Goal: Task Accomplishment & Management: Manage account settings

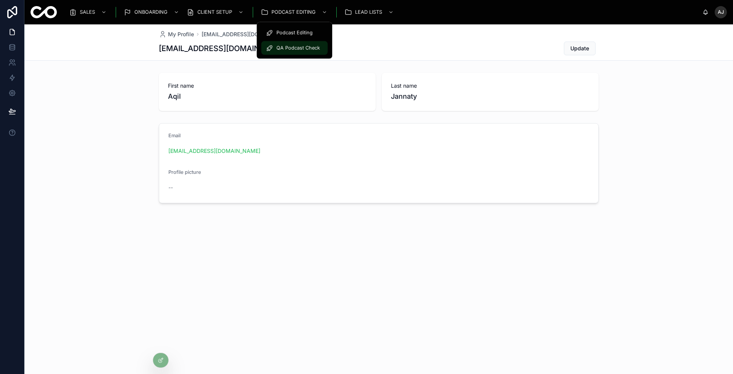
click at [284, 47] on span "QA Podcast Check" at bounding box center [297, 48] width 43 height 6
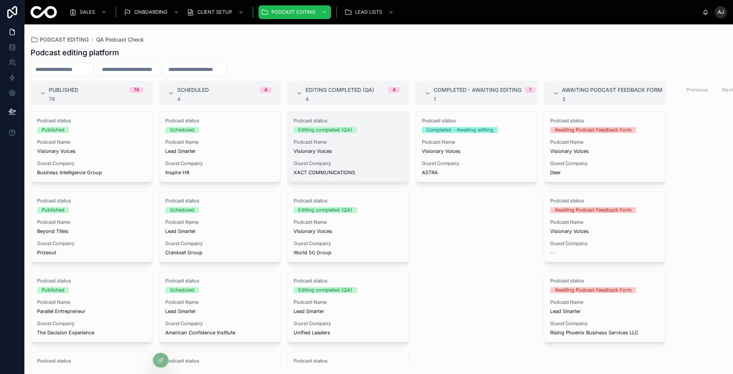
click at [354, 164] on span "Guest Company" at bounding box center [347, 164] width 109 height 6
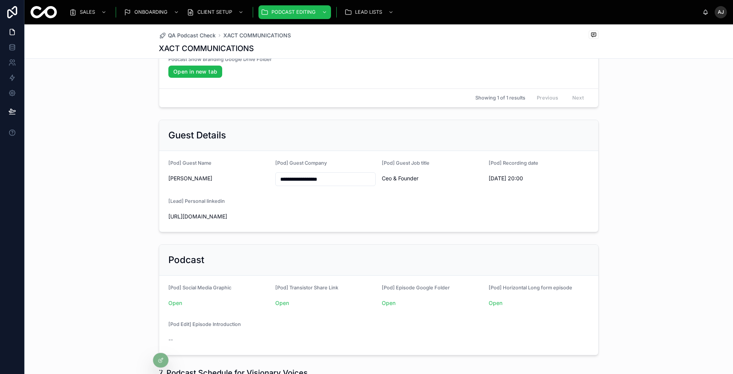
scroll to position [71, 0]
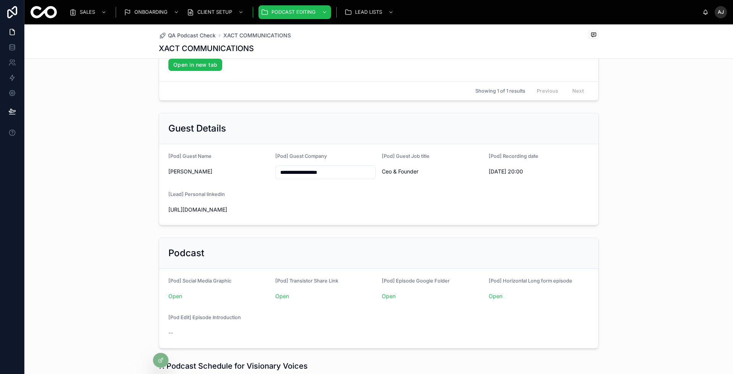
click at [392, 293] on span "Open" at bounding box center [432, 297] width 101 height 8
click at [388, 293] on span "Open" at bounding box center [432, 297] width 101 height 8
click at [388, 294] on link "Open" at bounding box center [389, 296] width 14 height 6
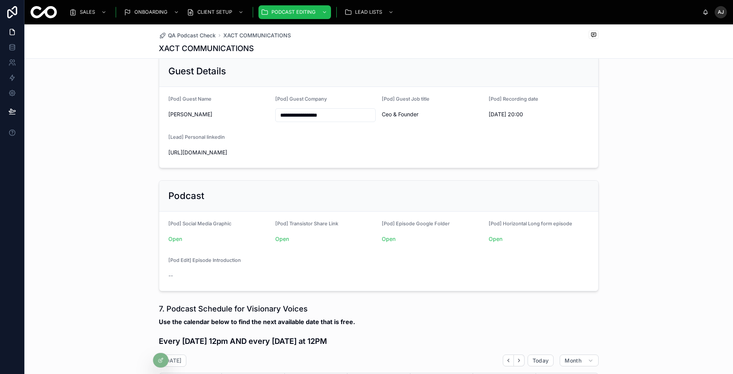
scroll to position [155, 0]
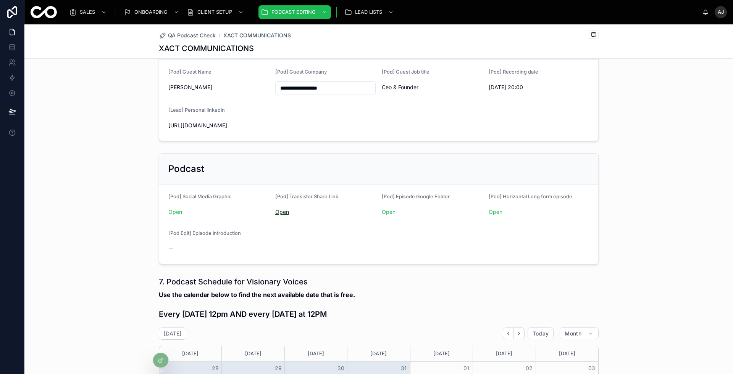
click at [278, 209] on link "Open" at bounding box center [282, 212] width 14 height 6
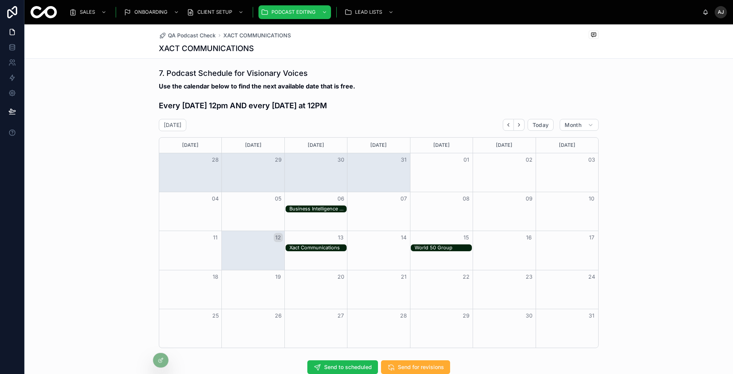
scroll to position [535, 0]
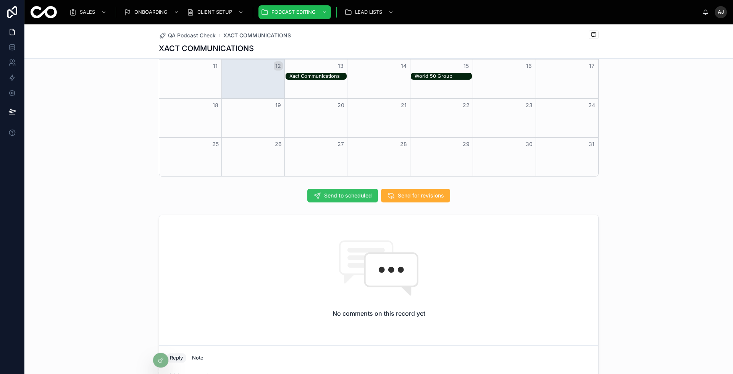
click at [346, 195] on span "Send to scheduled" at bounding box center [348, 196] width 48 height 8
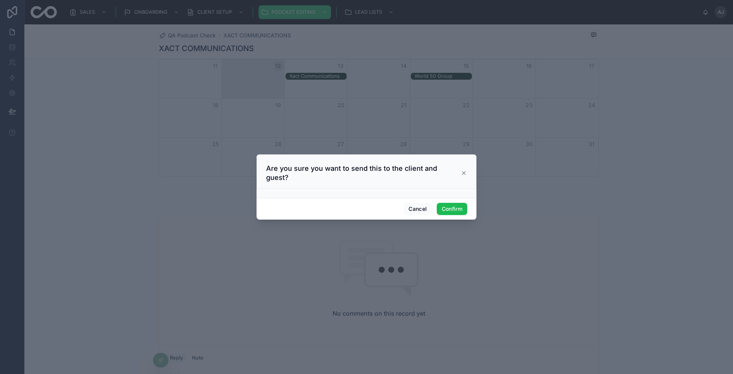
click at [468, 200] on div "Cancel Confirm" at bounding box center [366, 209] width 220 height 22
click at [463, 203] on button "Confirm" at bounding box center [451, 209] width 31 height 12
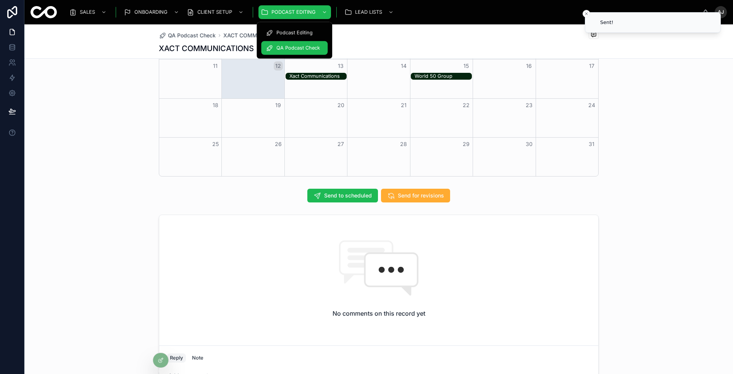
click at [306, 50] on span "QA Podcast Check" at bounding box center [297, 48] width 43 height 6
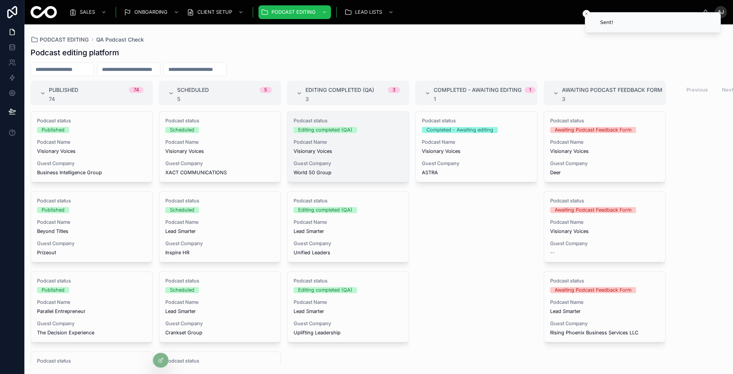
click at [345, 163] on span "Guest Company" at bounding box center [347, 164] width 109 height 6
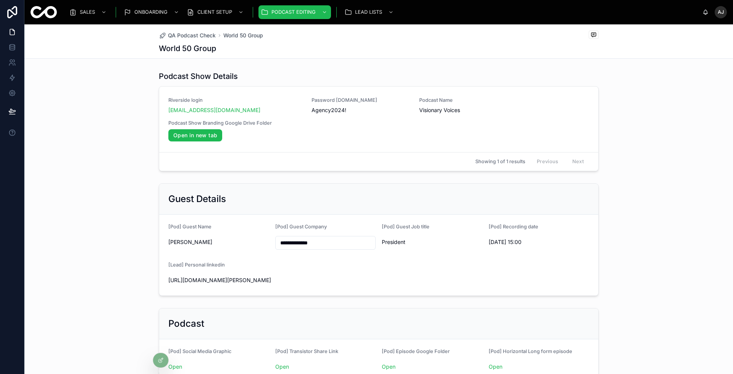
scroll to position [151, 0]
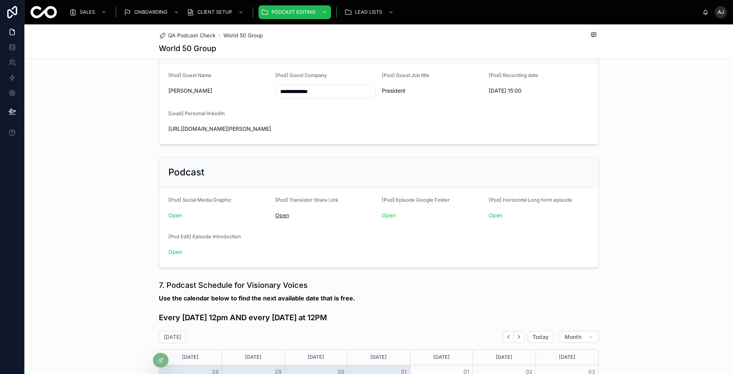
click at [283, 214] on link "Open" at bounding box center [282, 215] width 14 height 6
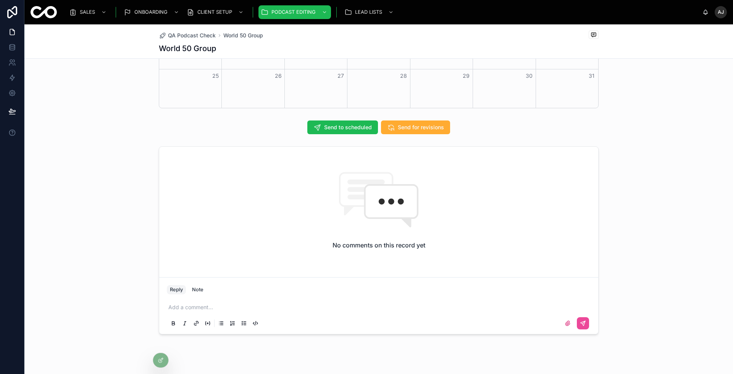
scroll to position [613, 0]
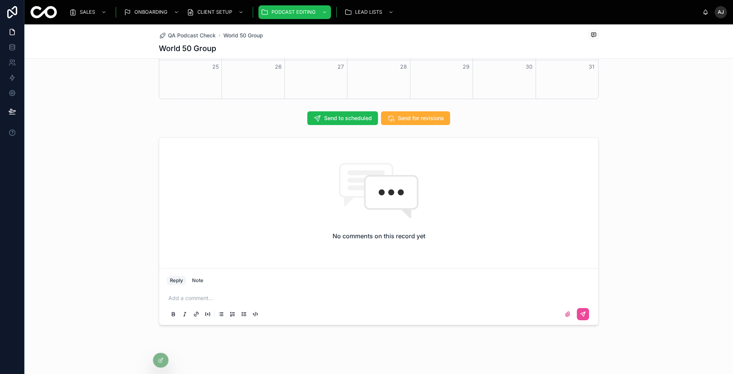
click at [307, 295] on p at bounding box center [380, 299] width 424 height 8
click at [185, 311] on span "**********" at bounding box center [223, 313] width 111 height 5
click at [200, 311] on span "**********" at bounding box center [223, 313] width 111 height 5
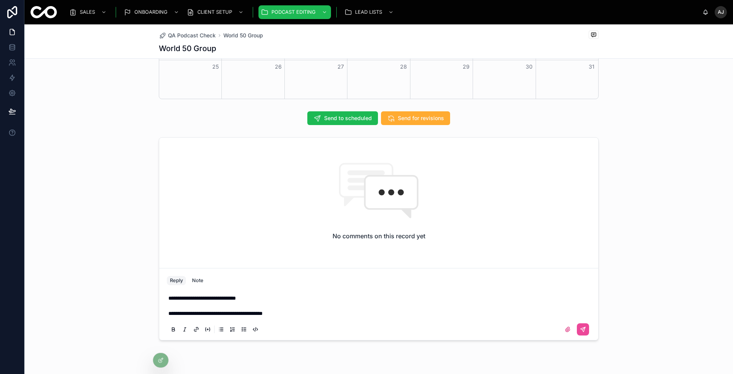
click at [200, 311] on span "**********" at bounding box center [215, 313] width 94 height 5
click at [334, 310] on p "**********" at bounding box center [380, 306] width 424 height 23
click at [243, 311] on span "**********" at bounding box center [219, 313] width 102 height 5
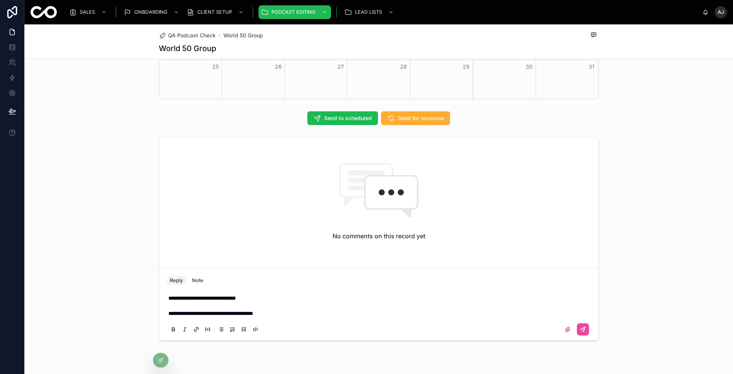
click at [290, 309] on p "**********" at bounding box center [380, 306] width 424 height 23
click at [218, 311] on span "**********" at bounding box center [208, 313] width 81 height 5
click at [308, 307] on p "**********" at bounding box center [380, 306] width 424 height 23
click at [308, 313] on p "**********" at bounding box center [380, 306] width 424 height 23
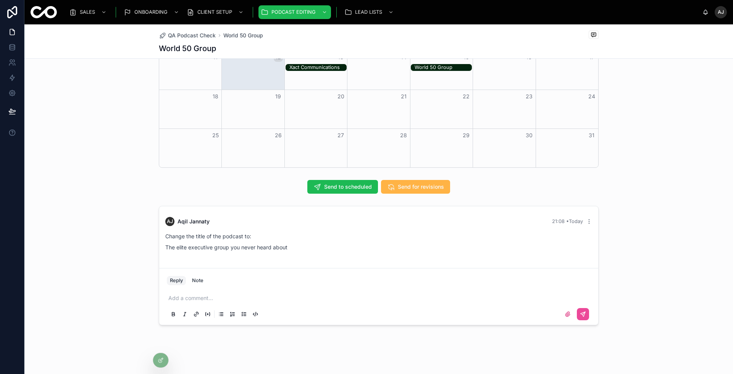
click at [420, 186] on span "Send for revisions" at bounding box center [421, 187] width 46 height 8
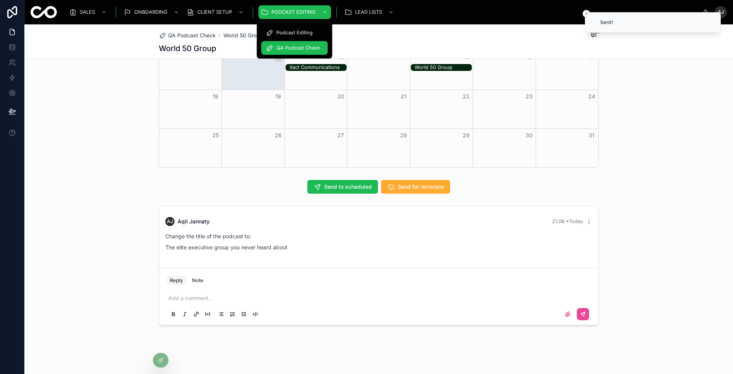
click at [298, 49] on span "QA Podcast Check" at bounding box center [297, 48] width 43 height 6
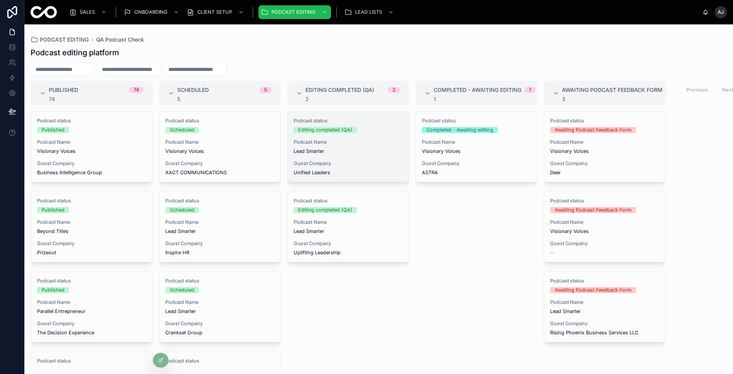
click at [378, 168] on div "Guest Company Unified Leaders" at bounding box center [347, 168] width 109 height 15
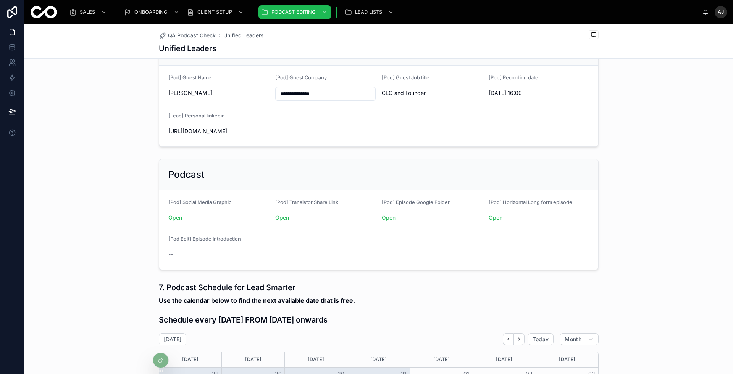
scroll to position [111, 0]
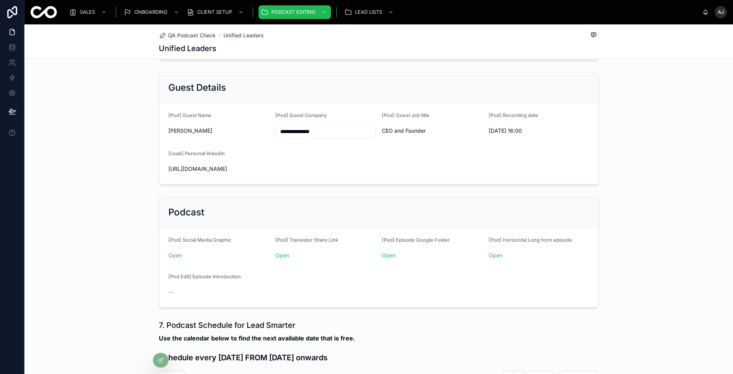
click at [276, 252] on span "Open" at bounding box center [325, 256] width 101 height 8
click at [278, 253] on link "Open" at bounding box center [282, 255] width 14 height 6
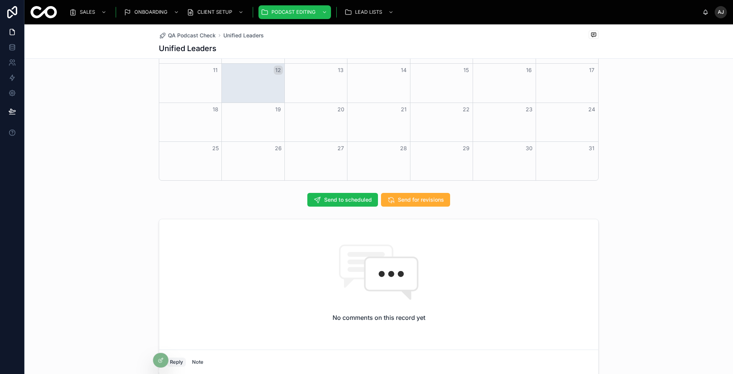
scroll to position [505, 0]
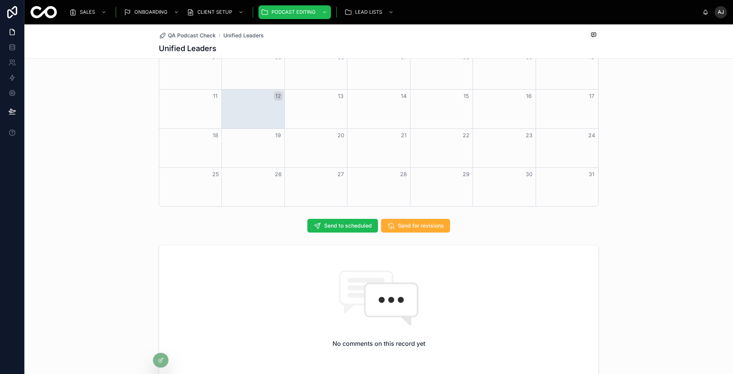
click at [479, 224] on div "Send to scheduled Send for revisions" at bounding box center [379, 226] width 440 height 14
click at [159, 356] on div at bounding box center [160, 360] width 15 height 14
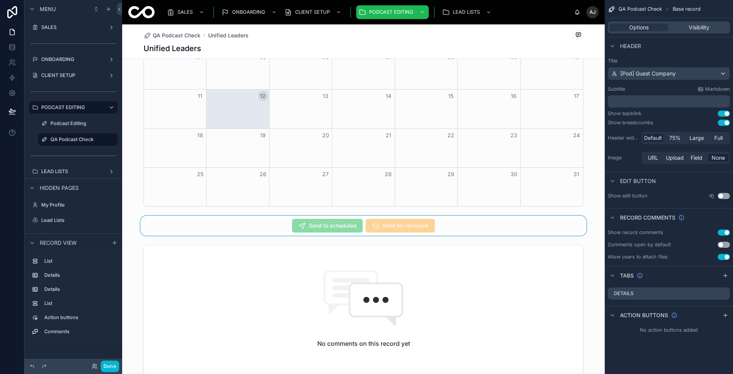
click at [479, 223] on div at bounding box center [363, 226] width 482 height 20
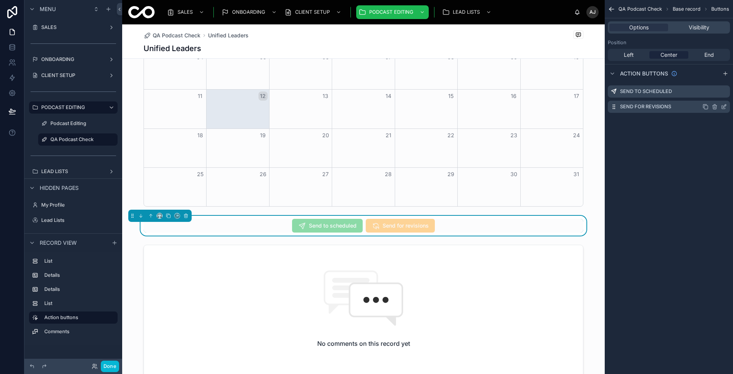
click at [705, 107] on icon "scrollable content" at bounding box center [705, 107] width 6 height 6
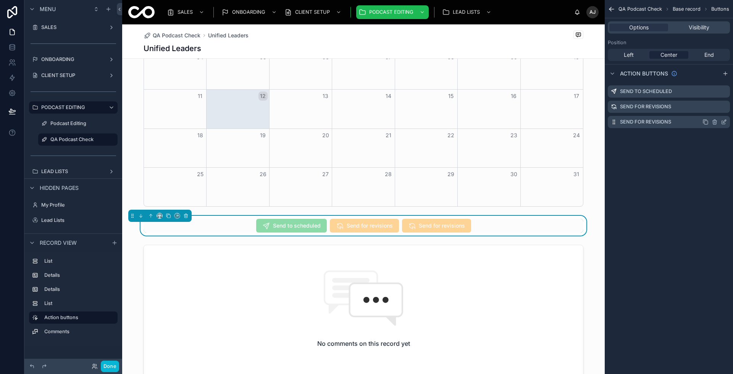
click at [724, 124] on icon "scrollable content" at bounding box center [722, 122] width 3 height 3
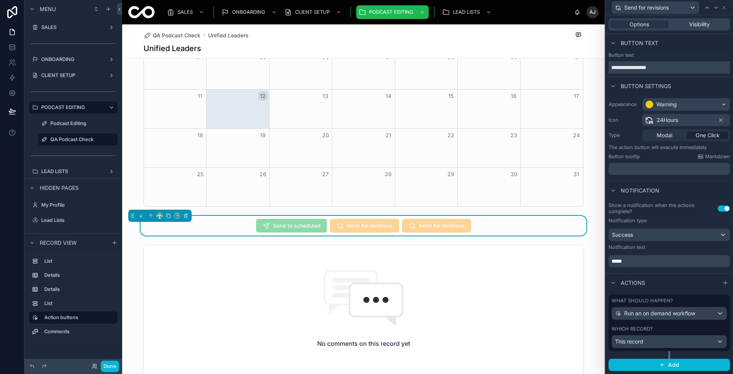
click at [654, 64] on input "**********" at bounding box center [668, 67] width 121 height 12
type input "**********"
click at [679, 337] on div "This record" at bounding box center [669, 342] width 114 height 12
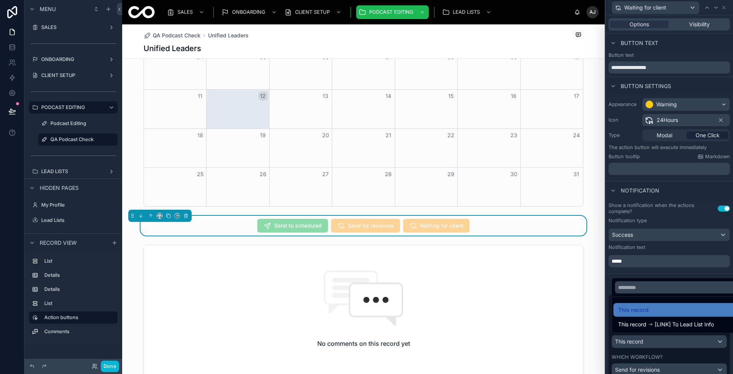
click at [678, 341] on div at bounding box center [668, 187] width 127 height 374
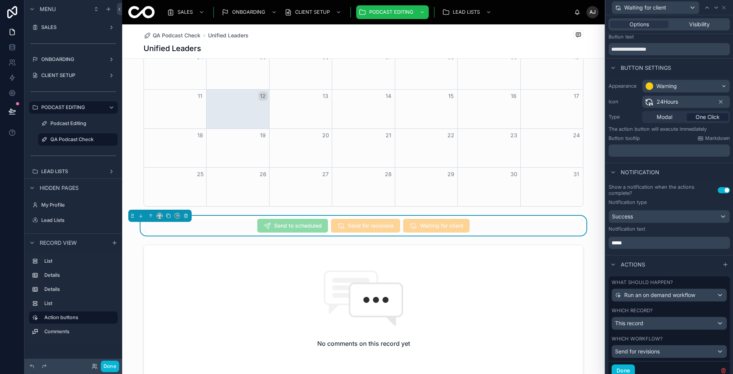
scroll to position [43, 0]
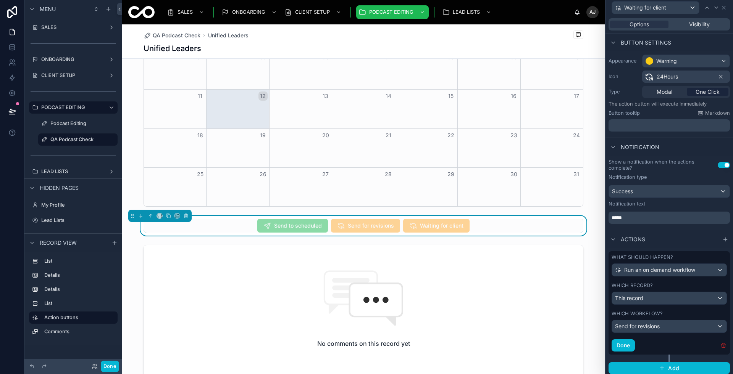
click at [721, 343] on icon "button" at bounding box center [723, 346] width 6 height 6
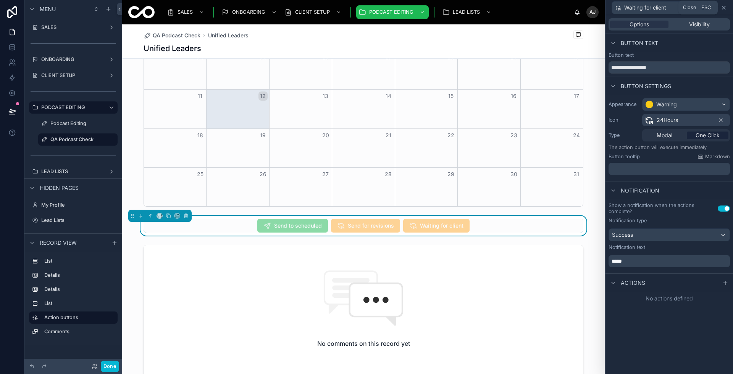
click at [726, 8] on icon at bounding box center [723, 8] width 6 height 6
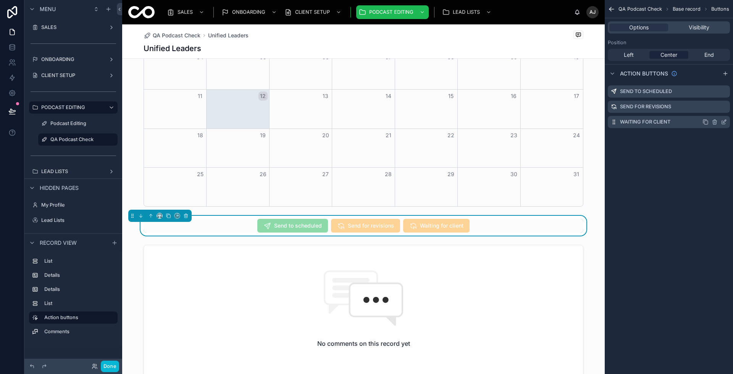
click at [715, 122] on icon "scrollable content" at bounding box center [715, 123] width 0 height 2
click at [711, 111] on icon at bounding box center [711, 110] width 6 height 6
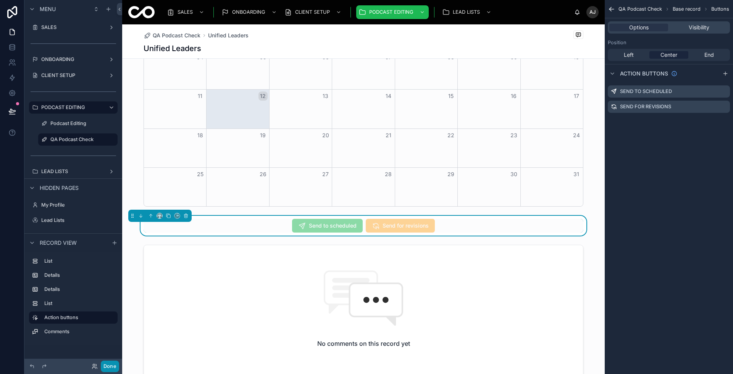
click at [109, 363] on button "Done" at bounding box center [110, 366] width 18 height 11
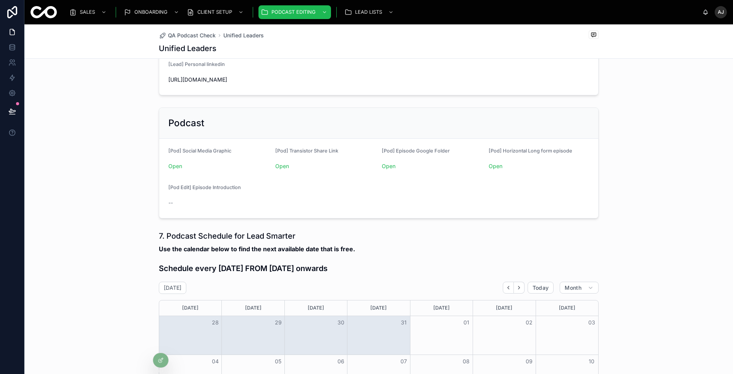
scroll to position [613, 0]
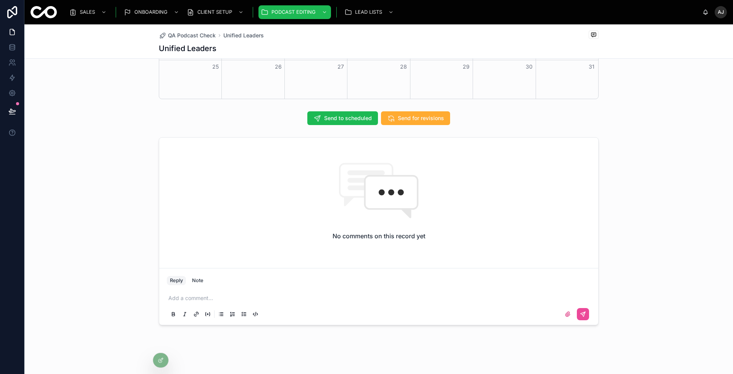
click at [293, 296] on p at bounding box center [380, 299] width 424 height 8
copy span "**********"
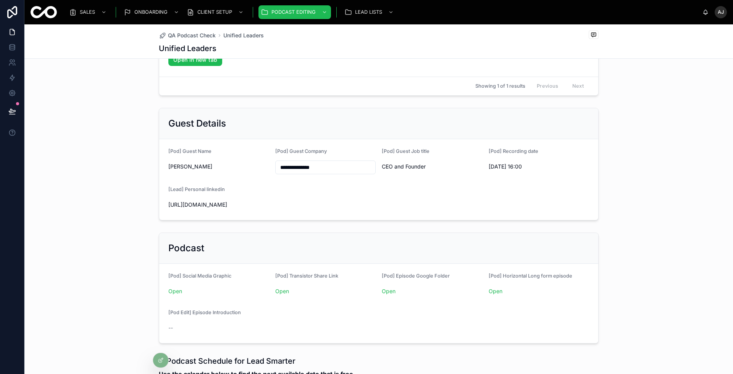
scroll to position [0, 0]
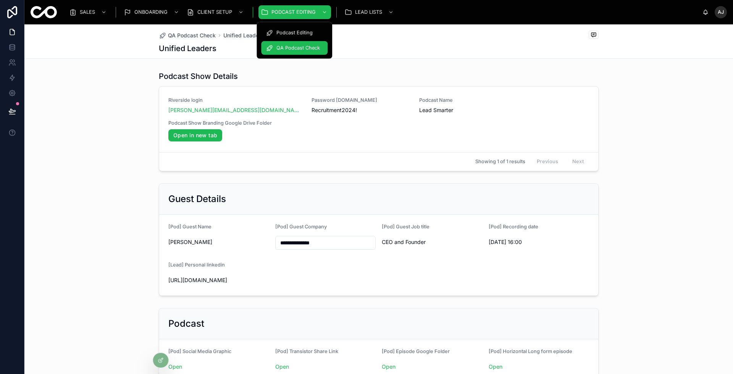
click at [286, 45] on span "QA Podcast Check" at bounding box center [297, 48] width 43 height 6
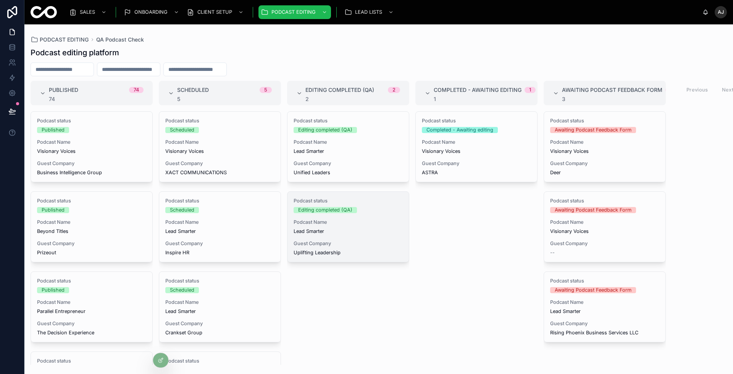
click at [346, 235] on div "Podcast status Editing completed (QA) Podcast Name Lead Smarter Guest Company U…" at bounding box center [347, 227] width 121 height 70
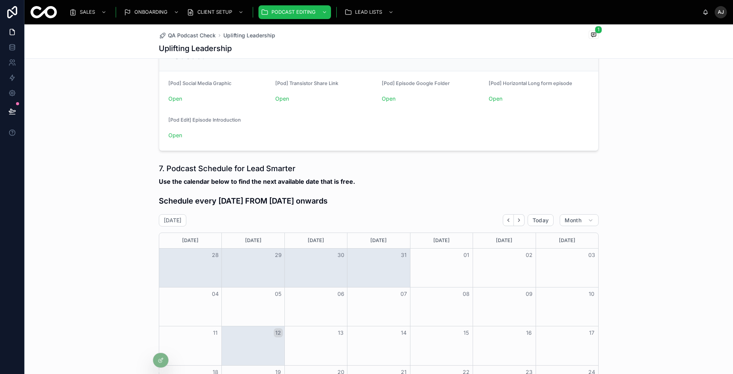
scroll to position [557, 0]
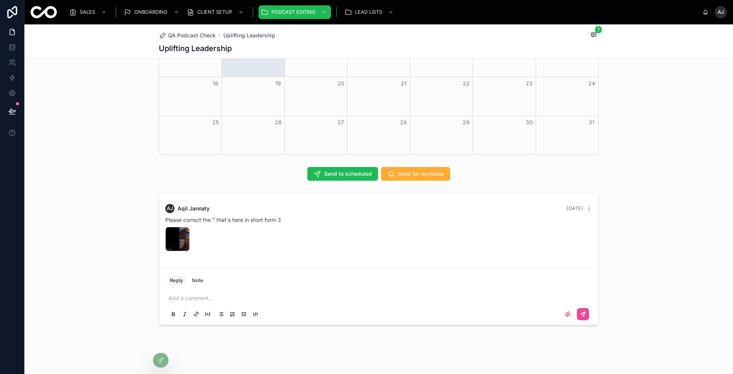
click at [311, 291] on div "Add a comment..." at bounding box center [379, 306] width 424 height 32
click at [311, 296] on p at bounding box center [380, 299] width 424 height 8
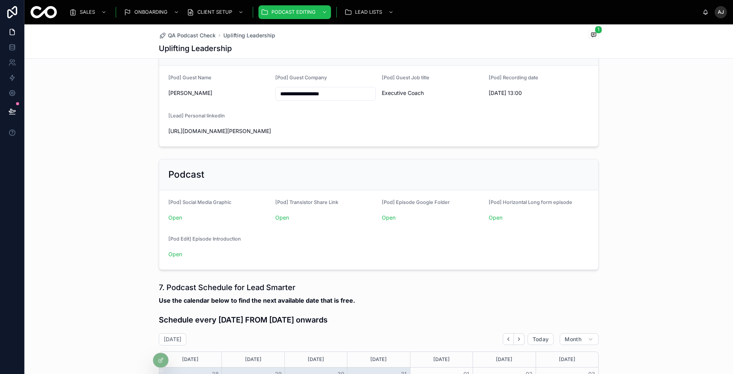
scroll to position [119, 0]
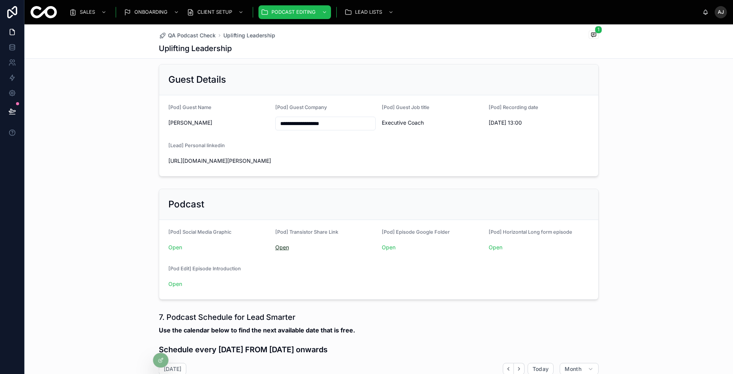
click at [282, 246] on link "Open" at bounding box center [282, 247] width 14 height 6
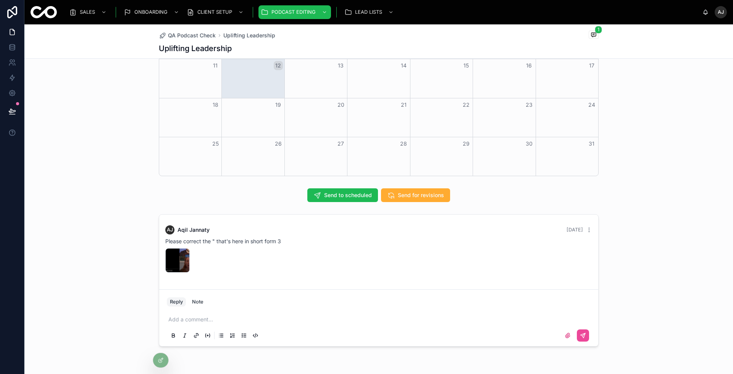
scroll to position [557, 0]
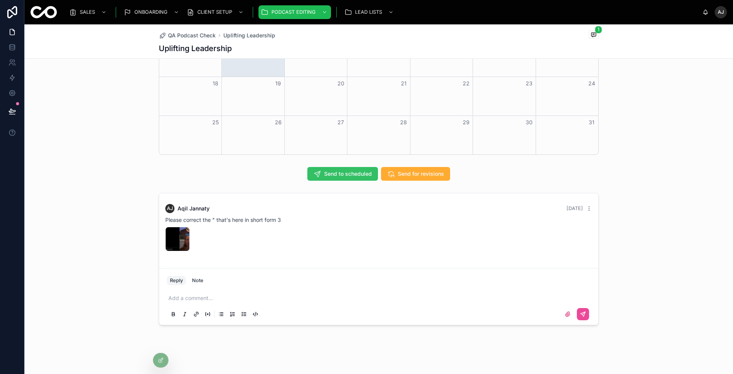
click at [358, 171] on span "Send to scheduled" at bounding box center [348, 174] width 48 height 8
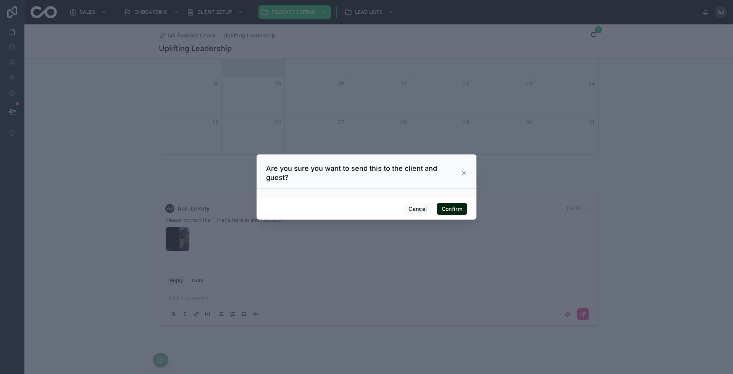
click at [449, 203] on button "Confirm" at bounding box center [451, 209] width 31 height 12
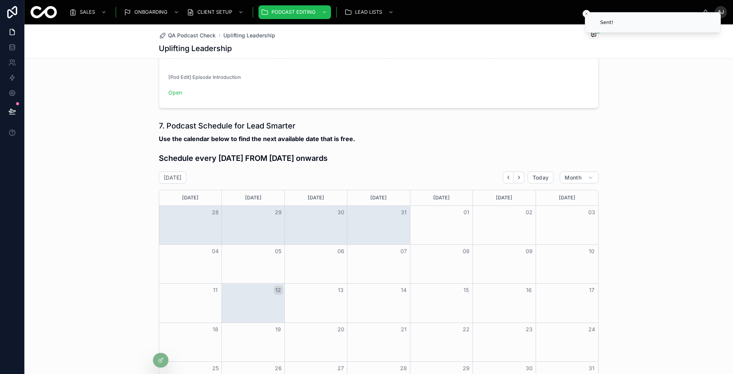
scroll to position [178, 0]
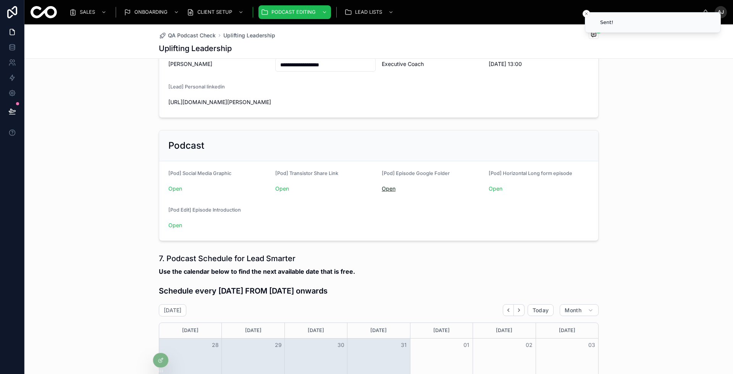
click at [387, 185] on link "Open" at bounding box center [389, 188] width 14 height 6
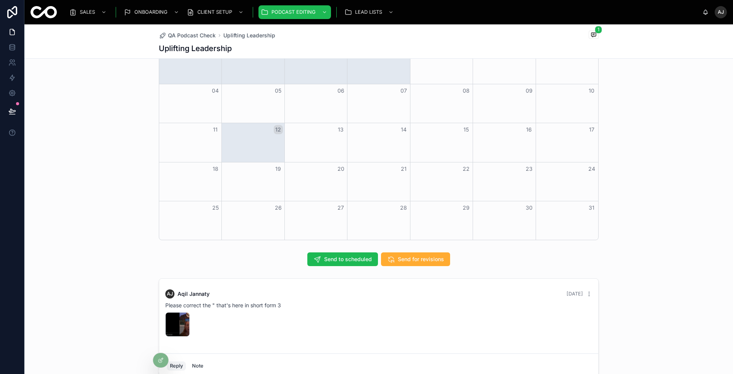
scroll to position [556, 0]
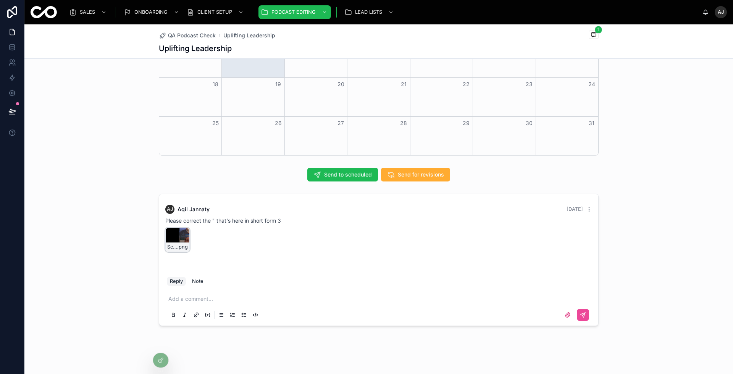
click at [181, 231] on icon at bounding box center [183, 234] width 6 height 6
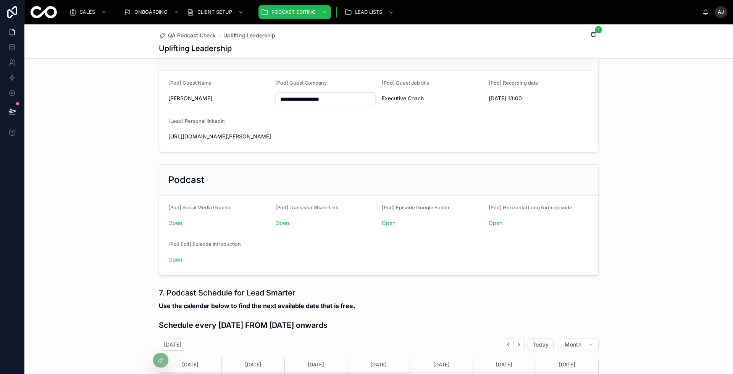
scroll to position [139, 0]
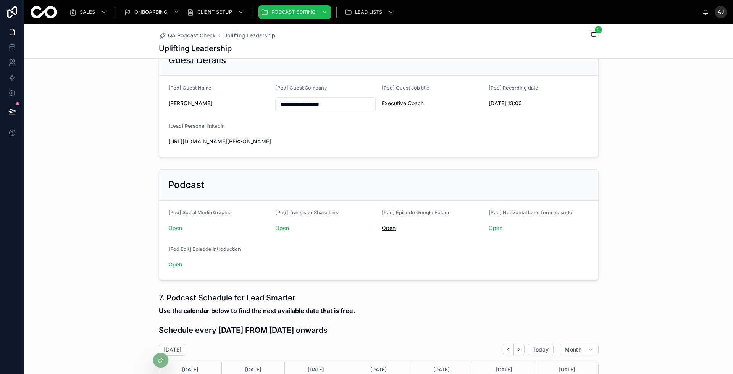
click at [393, 227] on link "Open" at bounding box center [389, 228] width 14 height 6
